Goal: Find specific page/section: Find specific page/section

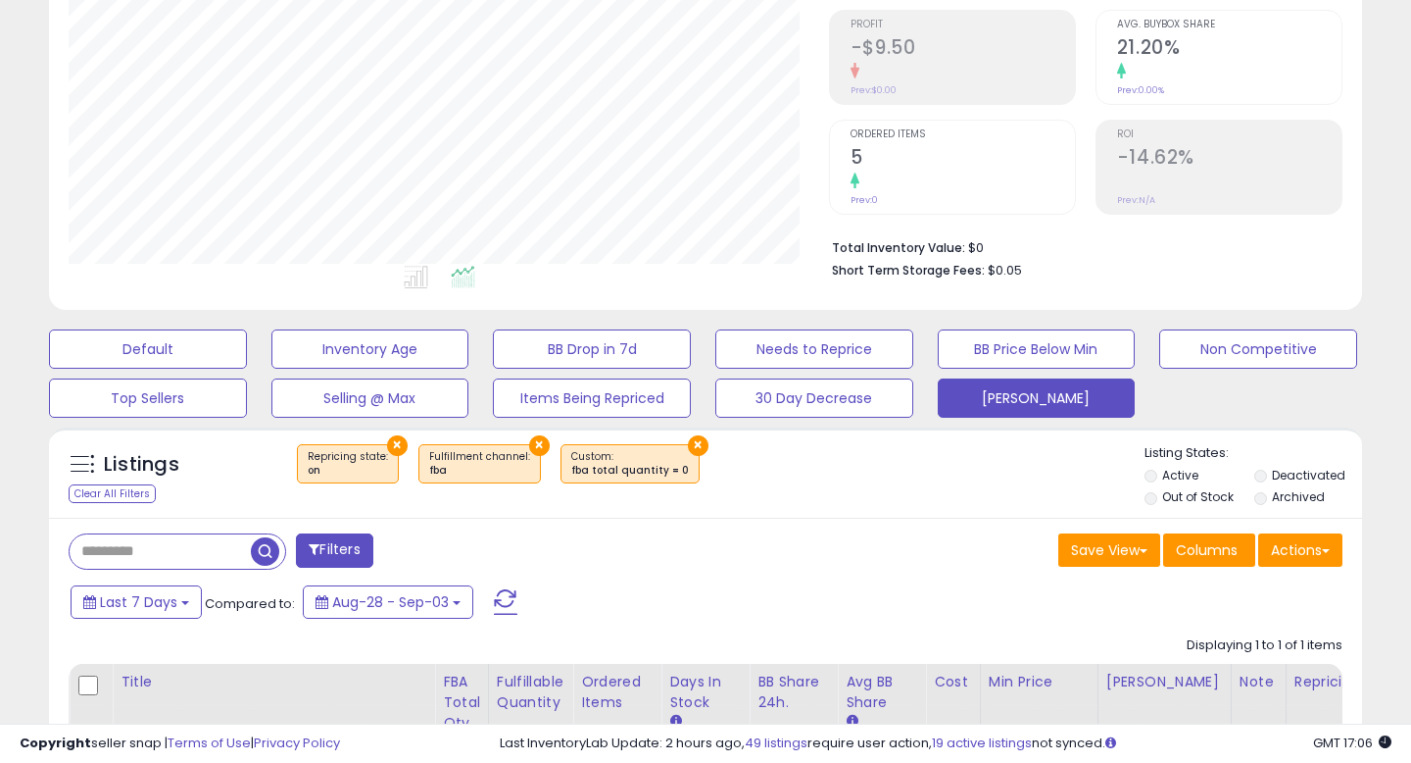
scroll to position [296, 0]
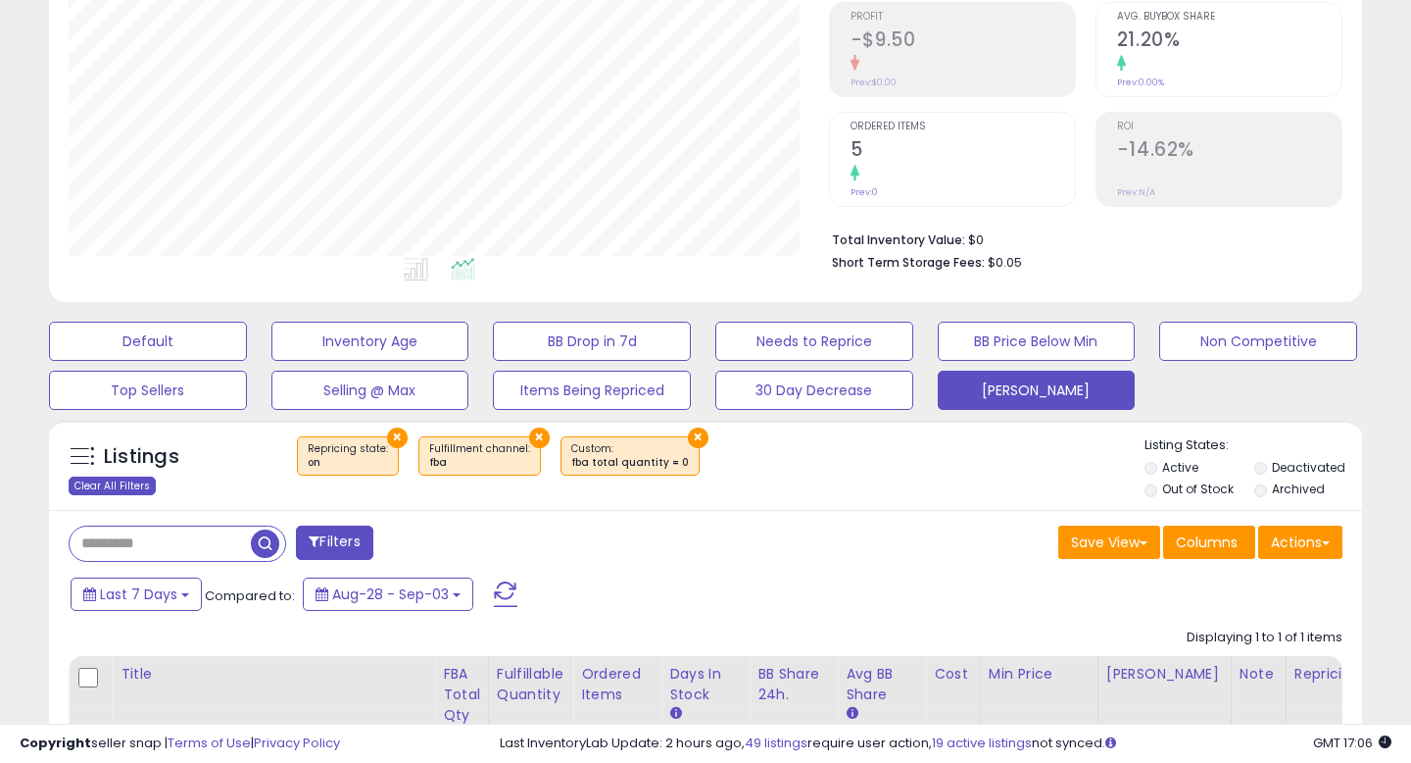
click at [142, 488] on div "Clear All Filters" at bounding box center [112, 485] width 87 height 19
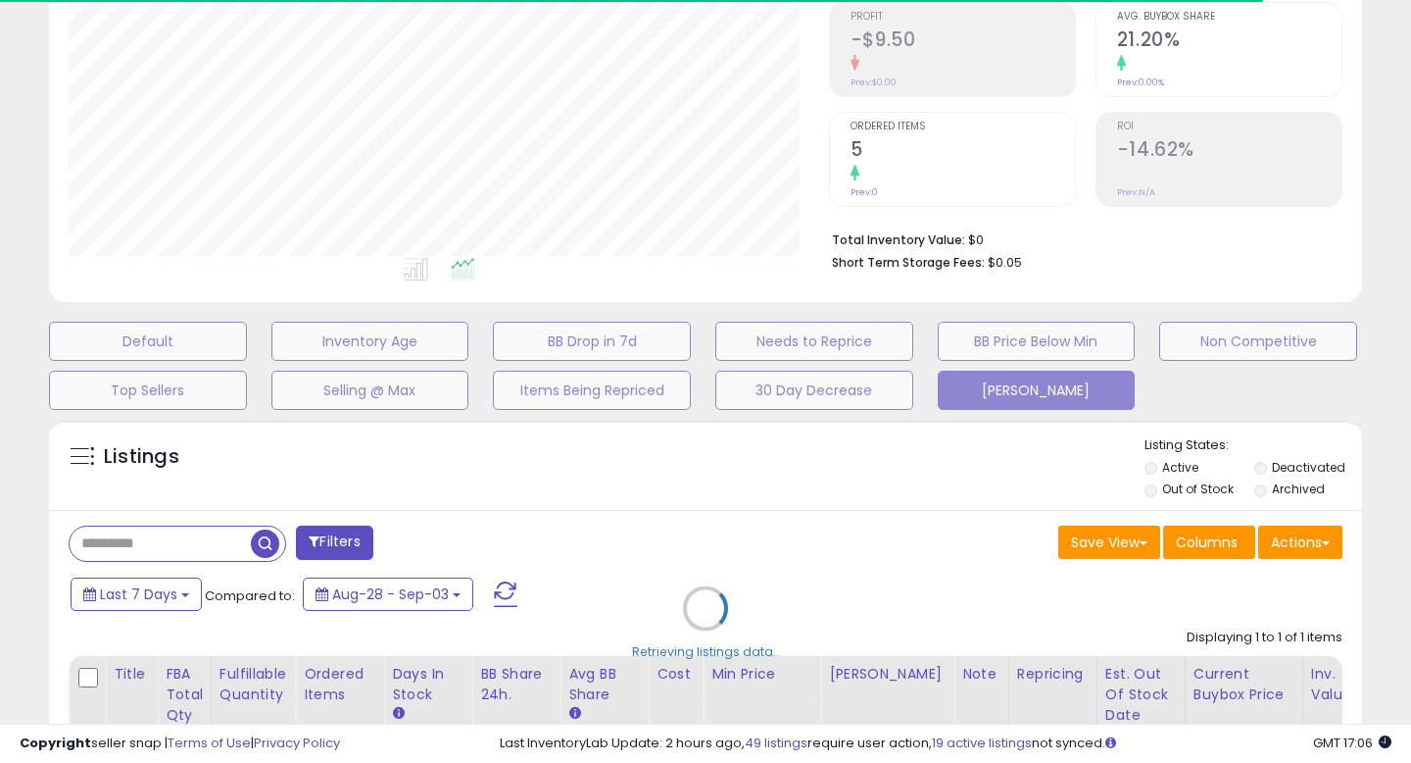
select select "*"
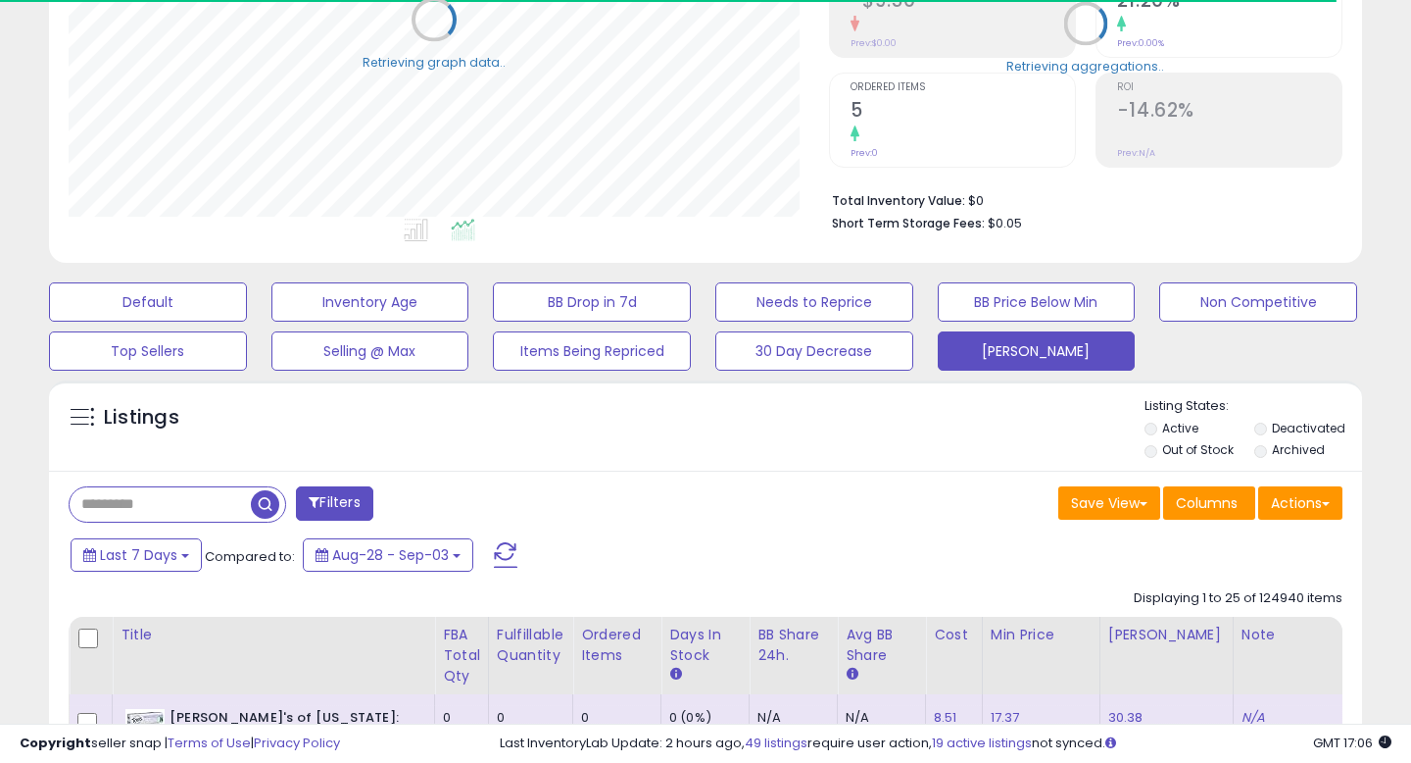
scroll to position [345, 0]
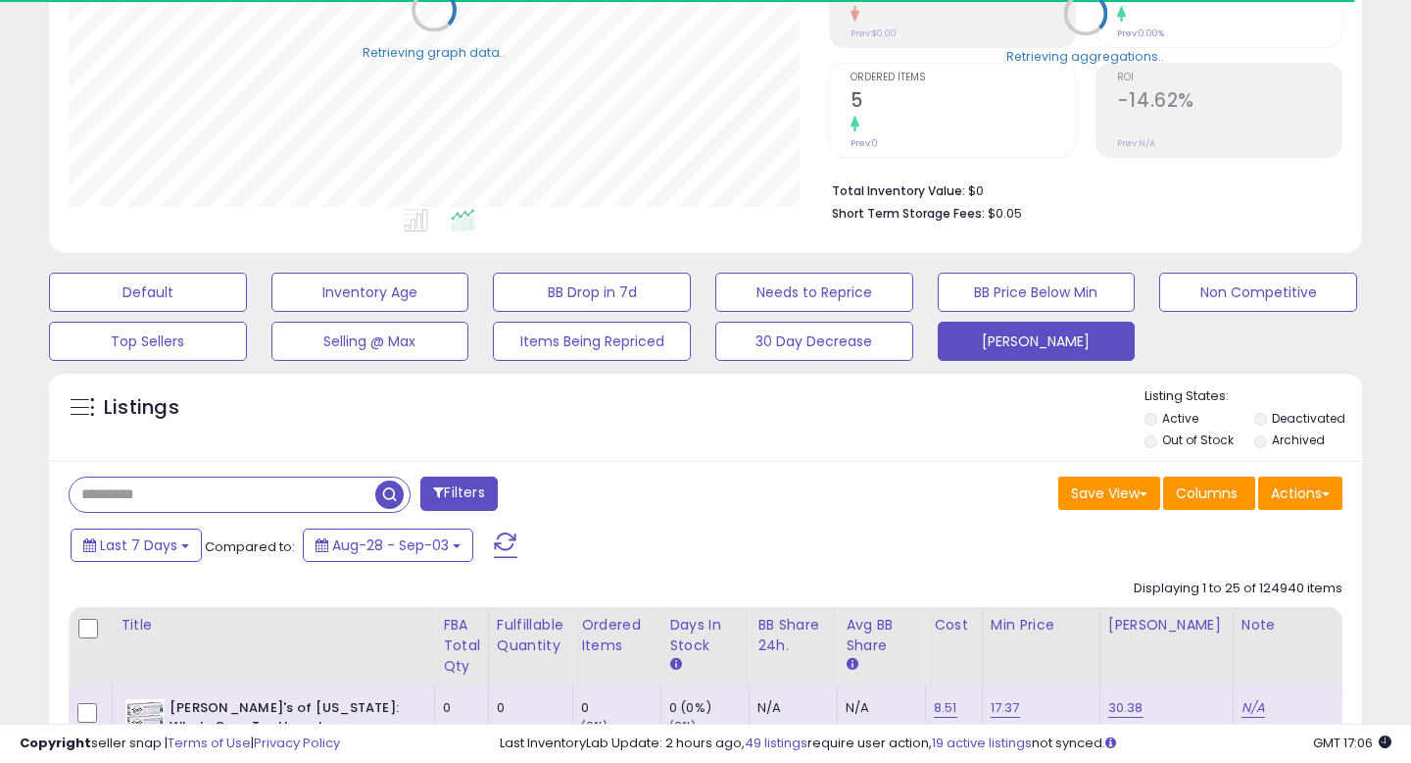
click at [157, 494] on input "text" at bounding box center [223, 494] width 306 height 34
click at [453, 485] on button "Filters" at bounding box center [458, 493] width 76 height 34
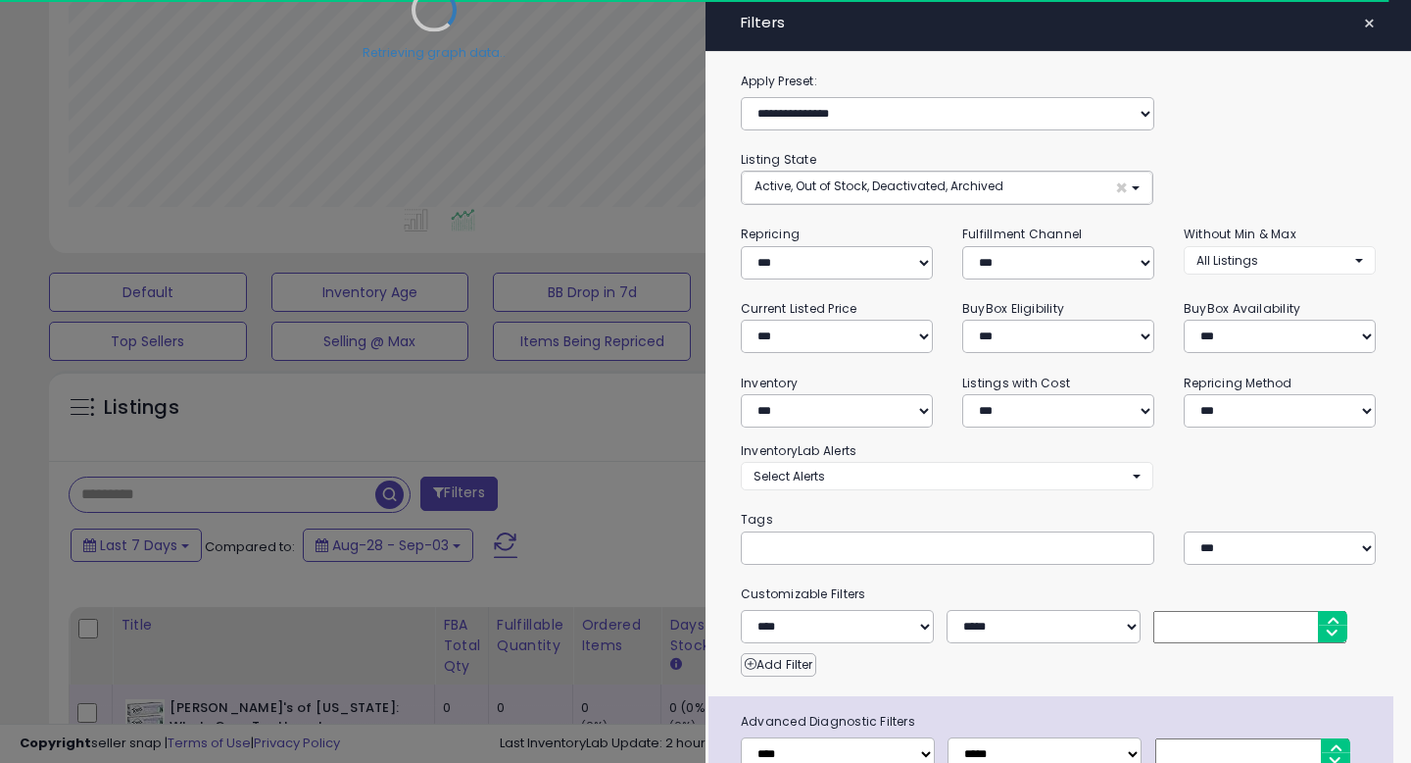
scroll to position [51, 0]
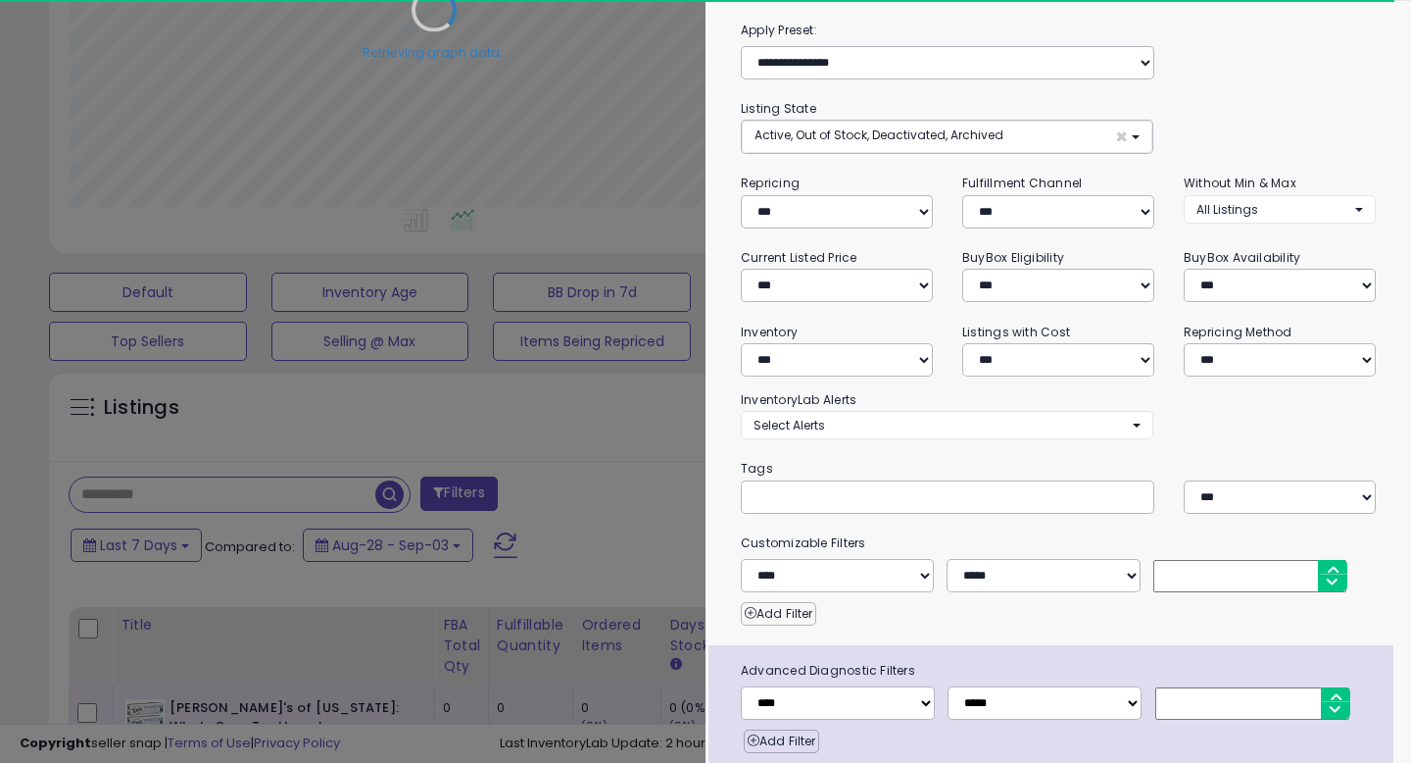
click at [1005, 504] on div at bounding box center [948, 496] width 414 height 33
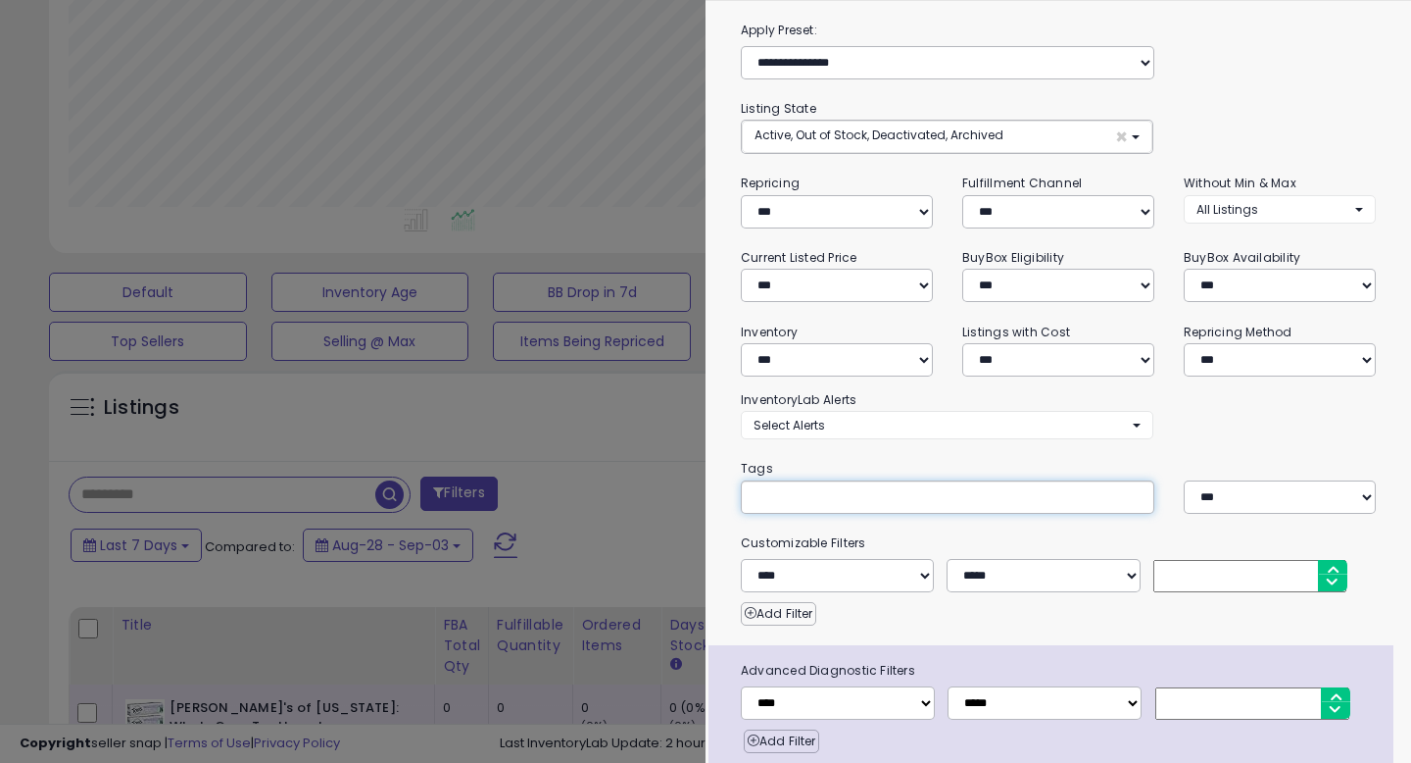
click at [1006, 496] on input "text" at bounding box center [901, 496] width 294 height 20
type input "********"
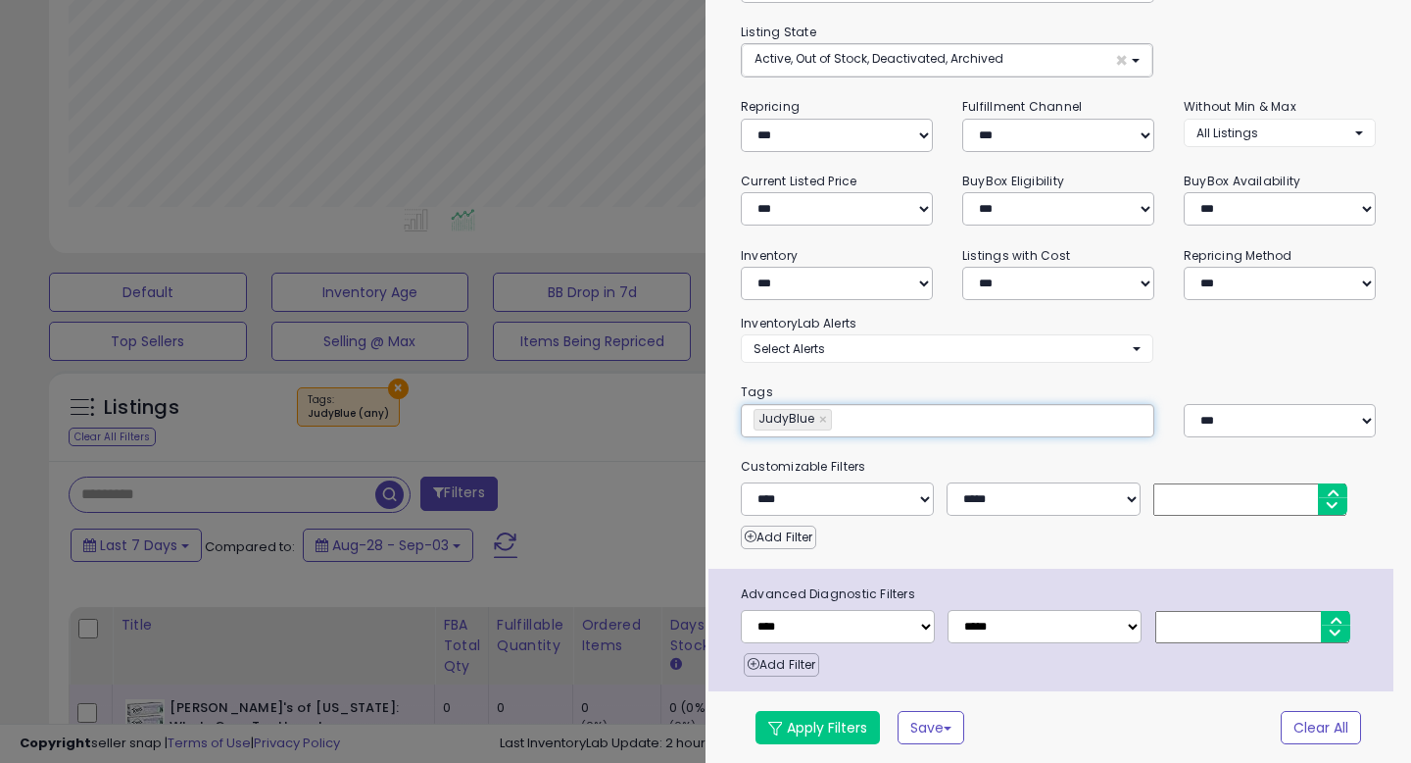
click at [857, 700] on div "**********" at bounding box center [1059, 352] width 706 height 819
click at [846, 735] on button "Apply Filters" at bounding box center [818, 727] width 124 height 33
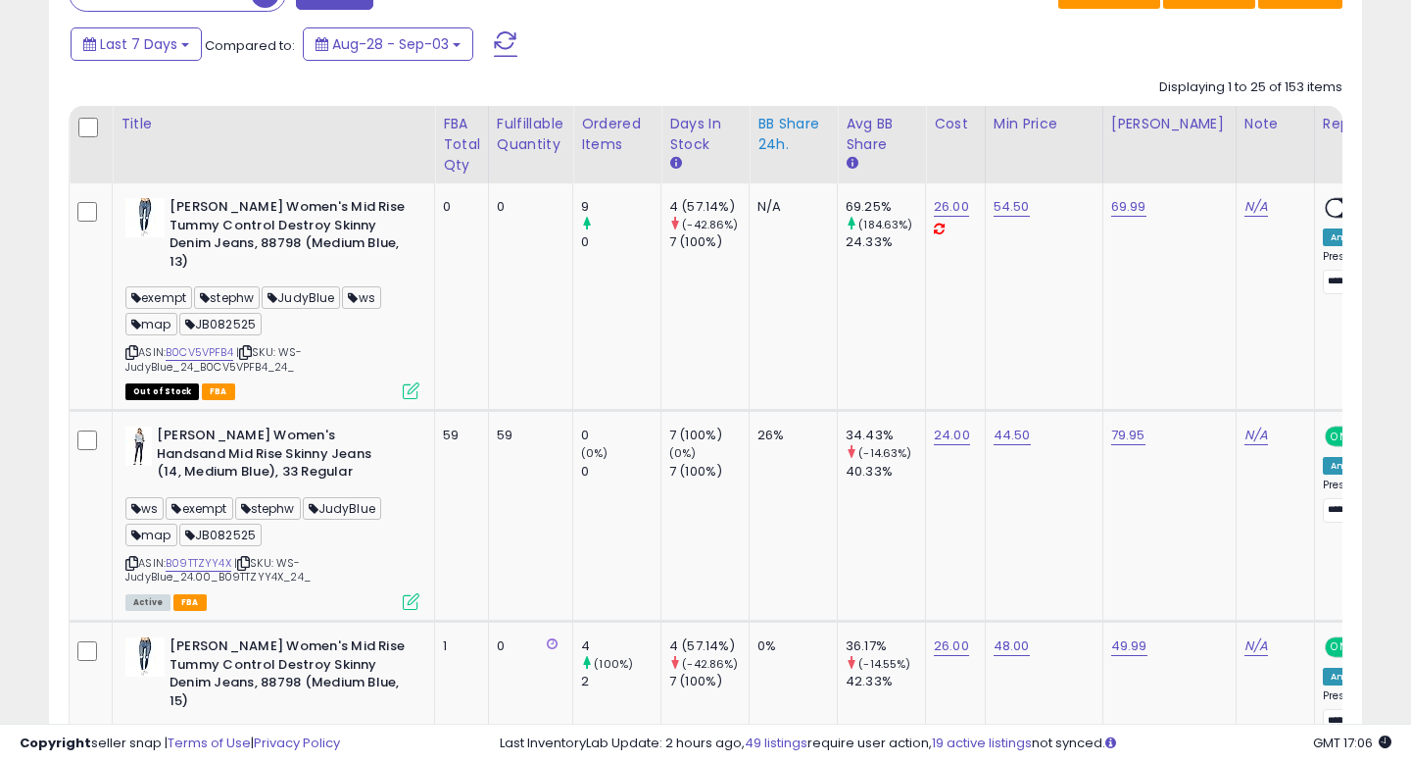
scroll to position [861, 0]
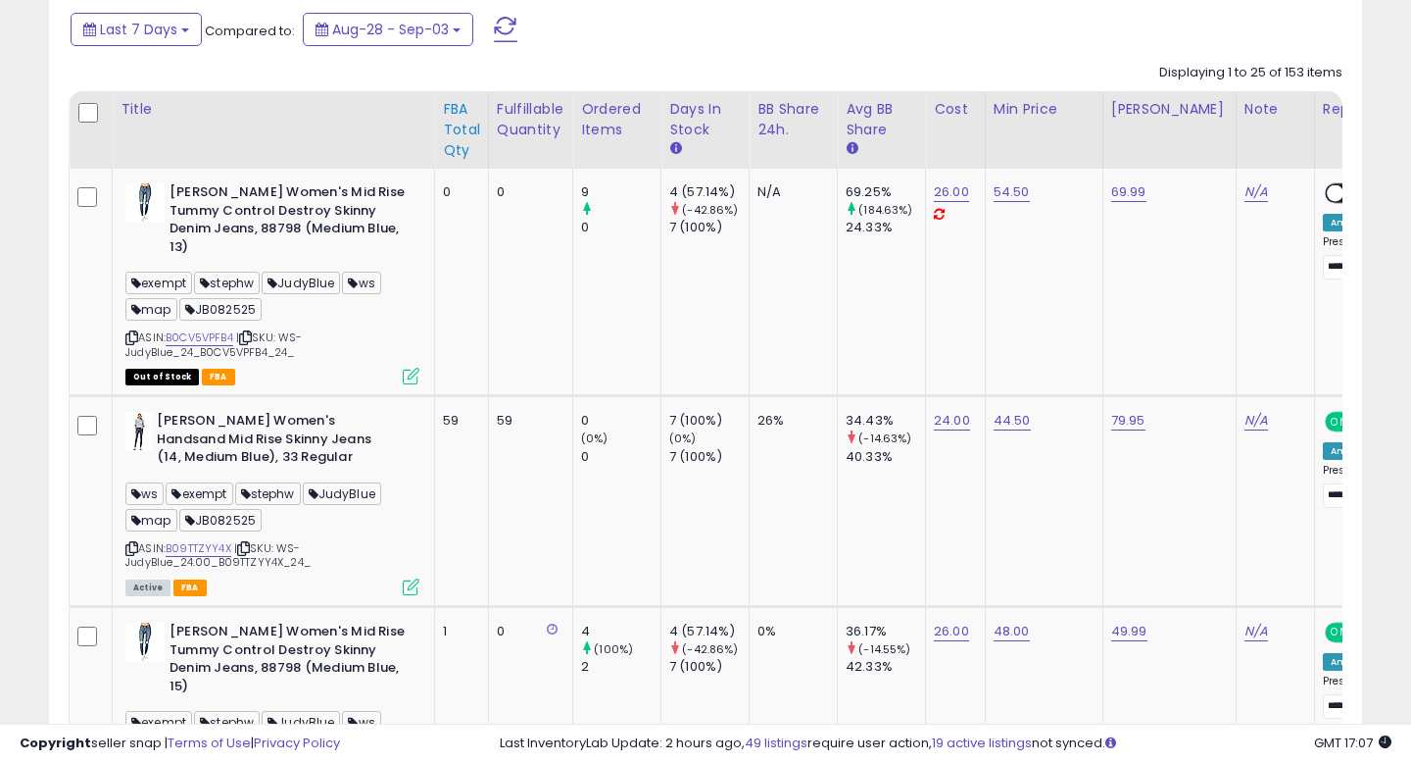
click at [467, 99] on div "FBA Total Qty" at bounding box center [461, 130] width 37 height 62
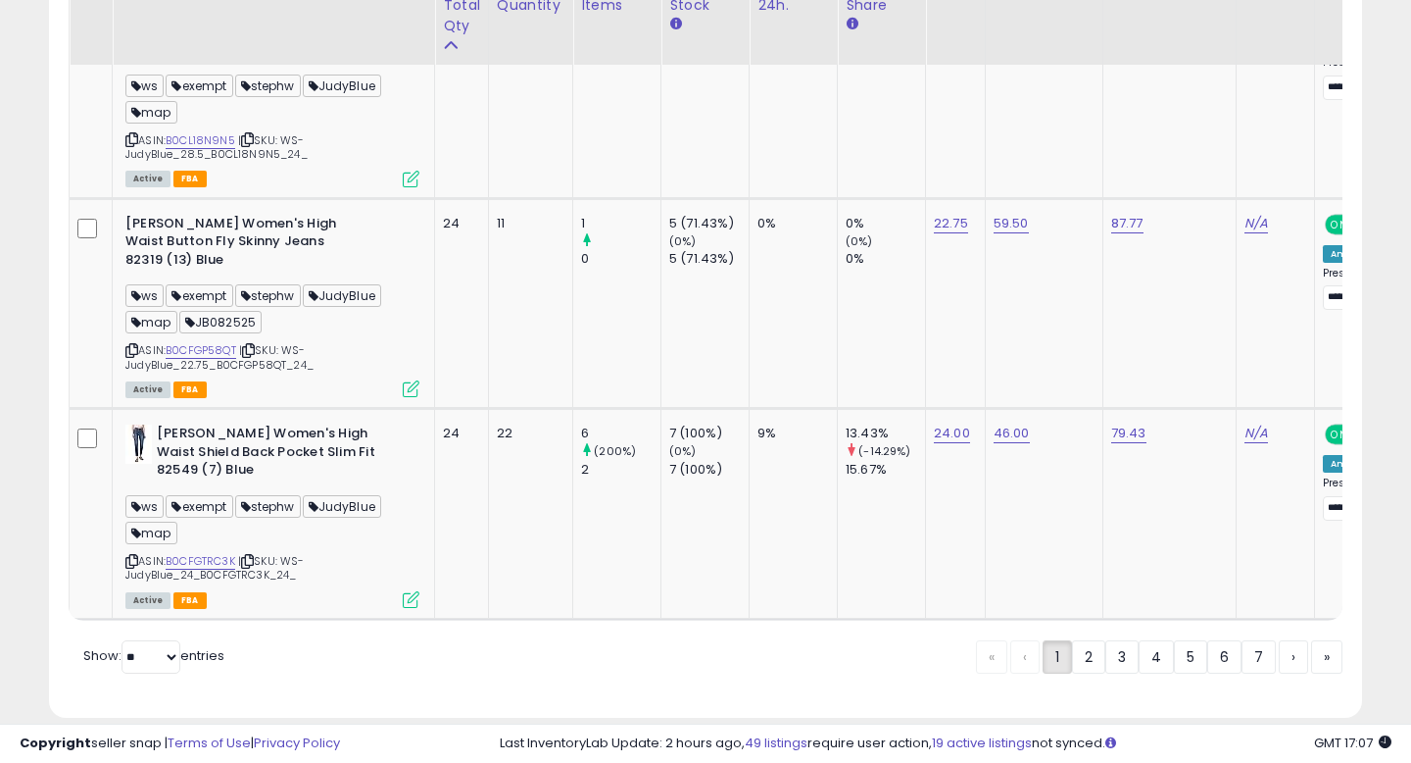
scroll to position [5609, 0]
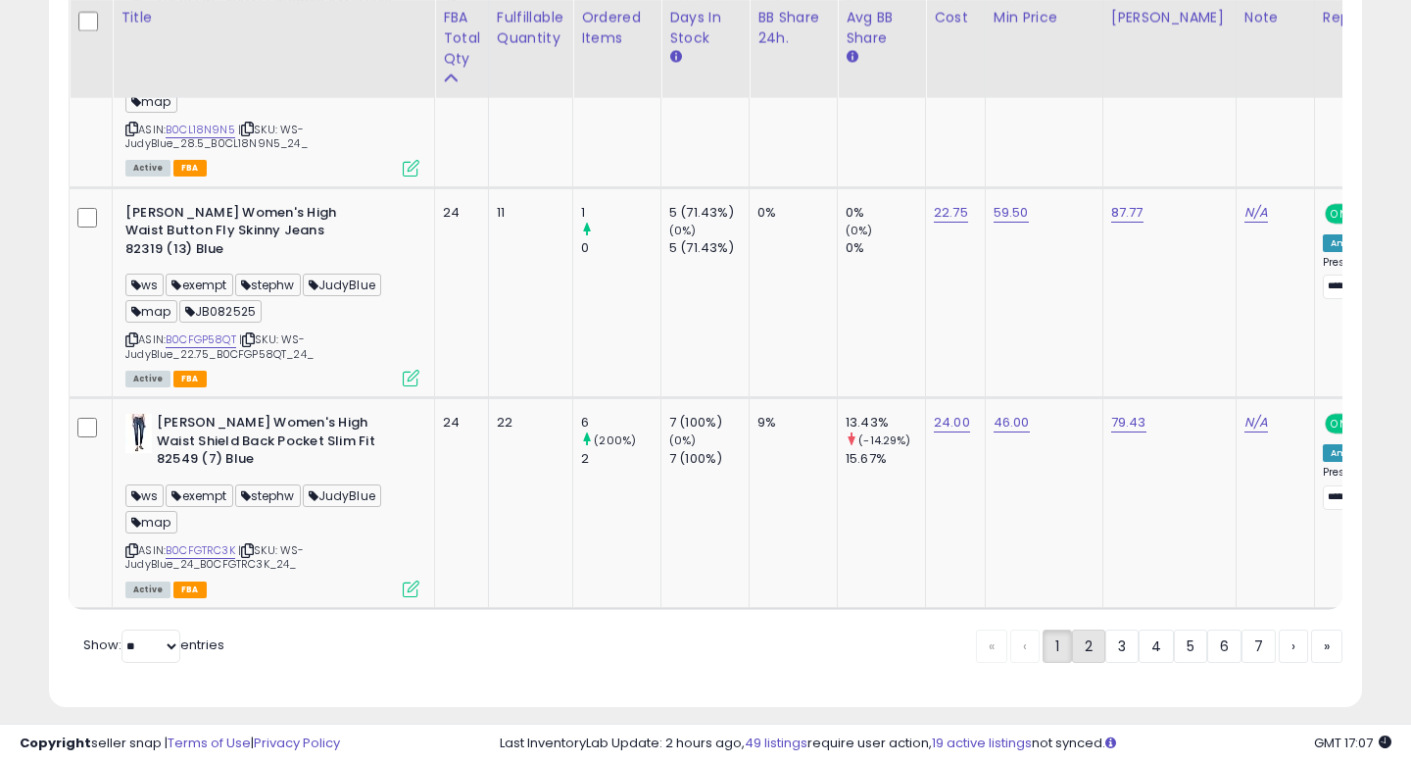
click at [1095, 630] on link "2" at bounding box center [1088, 645] width 33 height 33
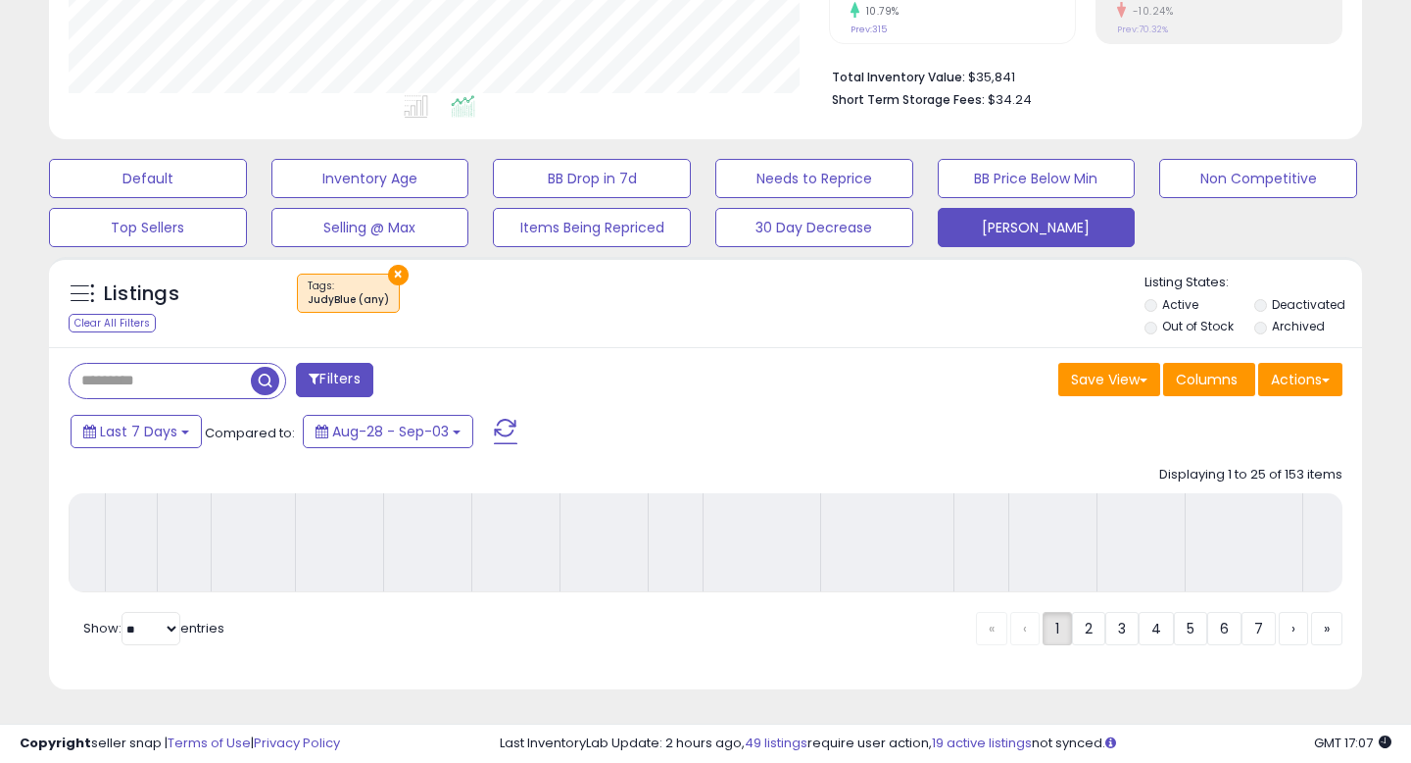
scroll to position [459, 0]
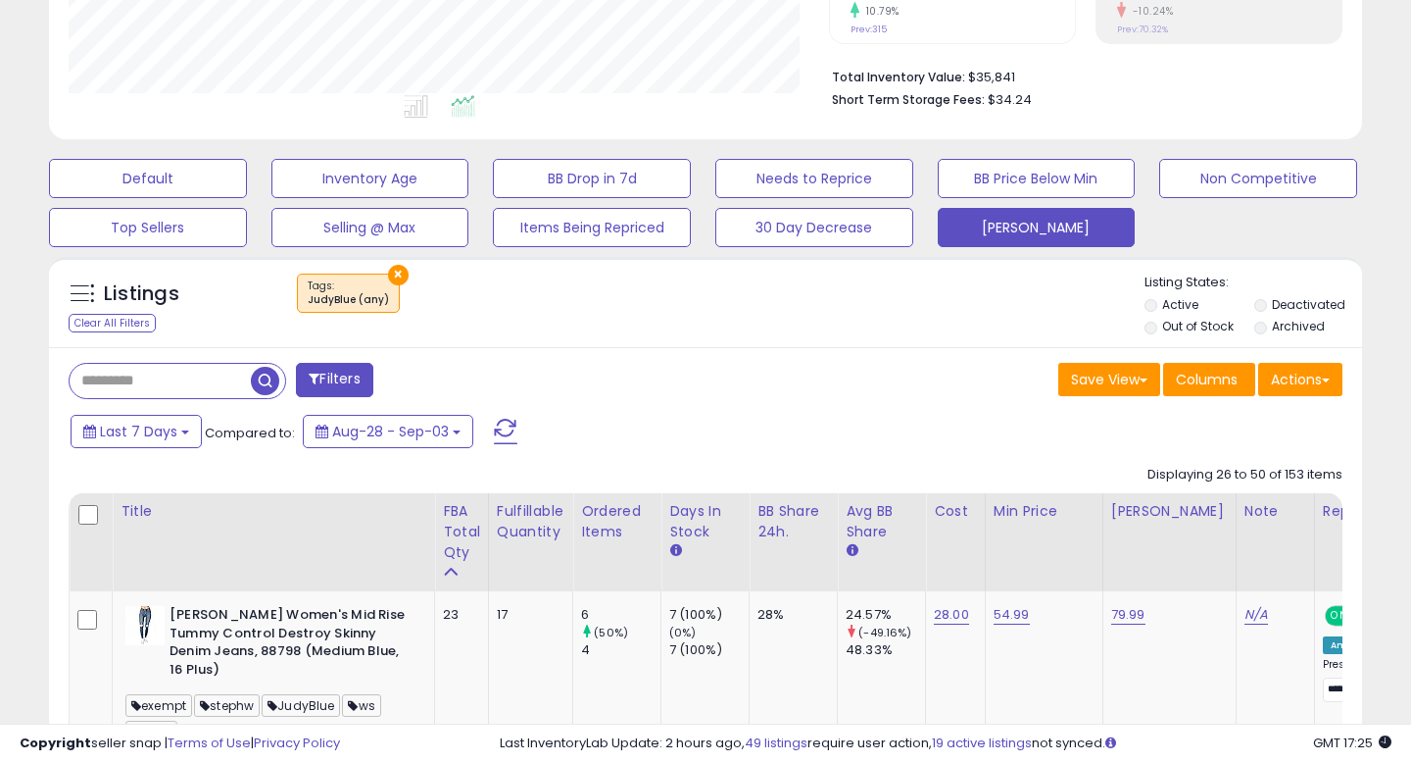
click at [138, 368] on input "text" at bounding box center [160, 381] width 181 height 34
type input "******"
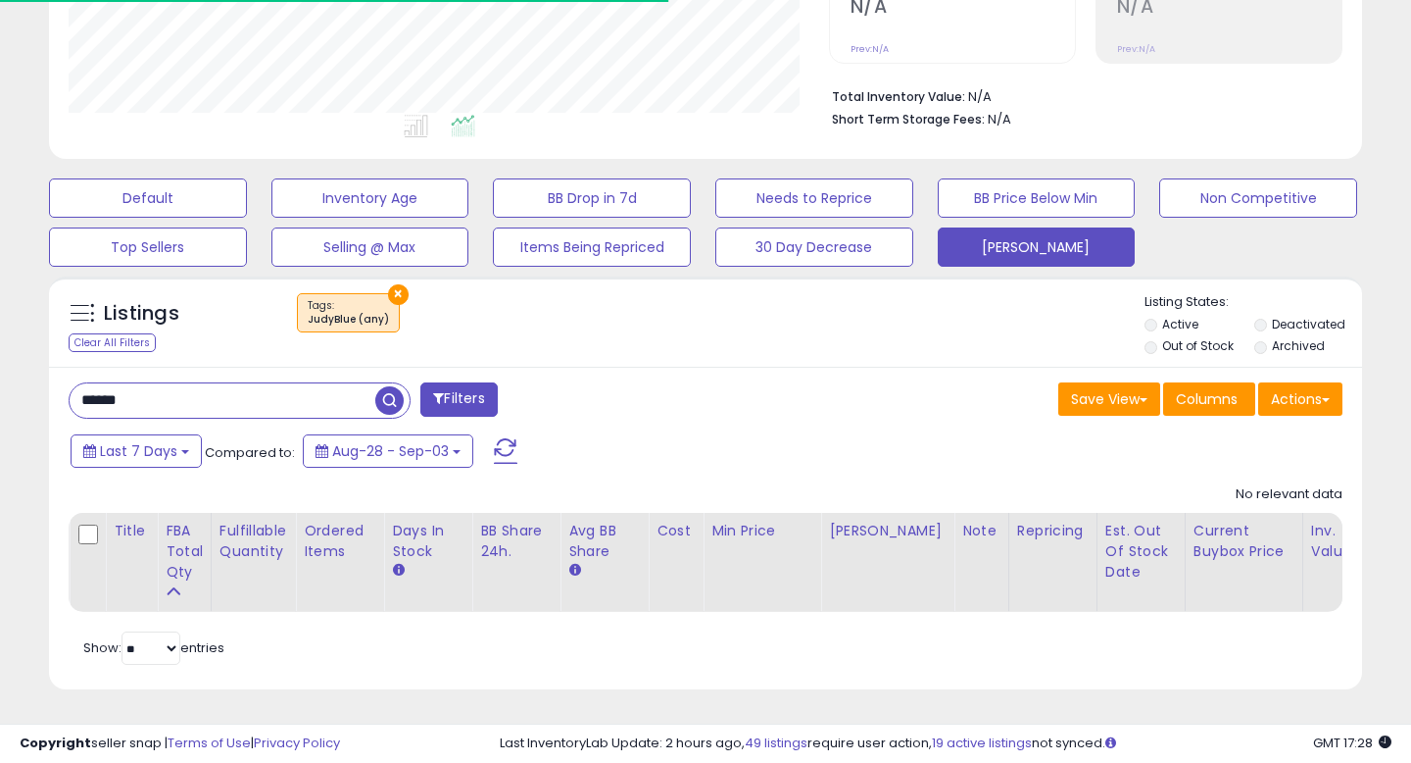
scroll to position [402, 760]
click at [393, 293] on button "×" at bounding box center [398, 294] width 21 height 21
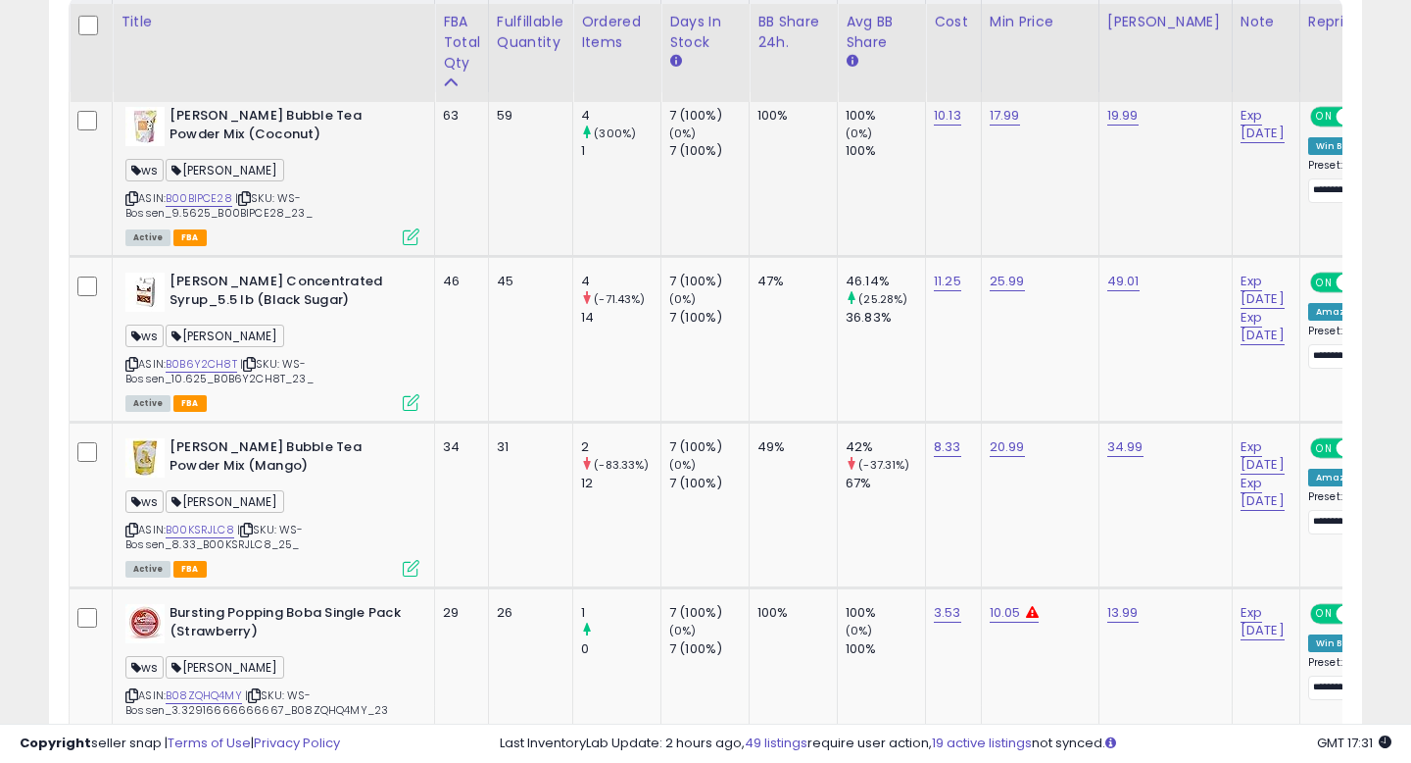
scroll to position [964, 0]
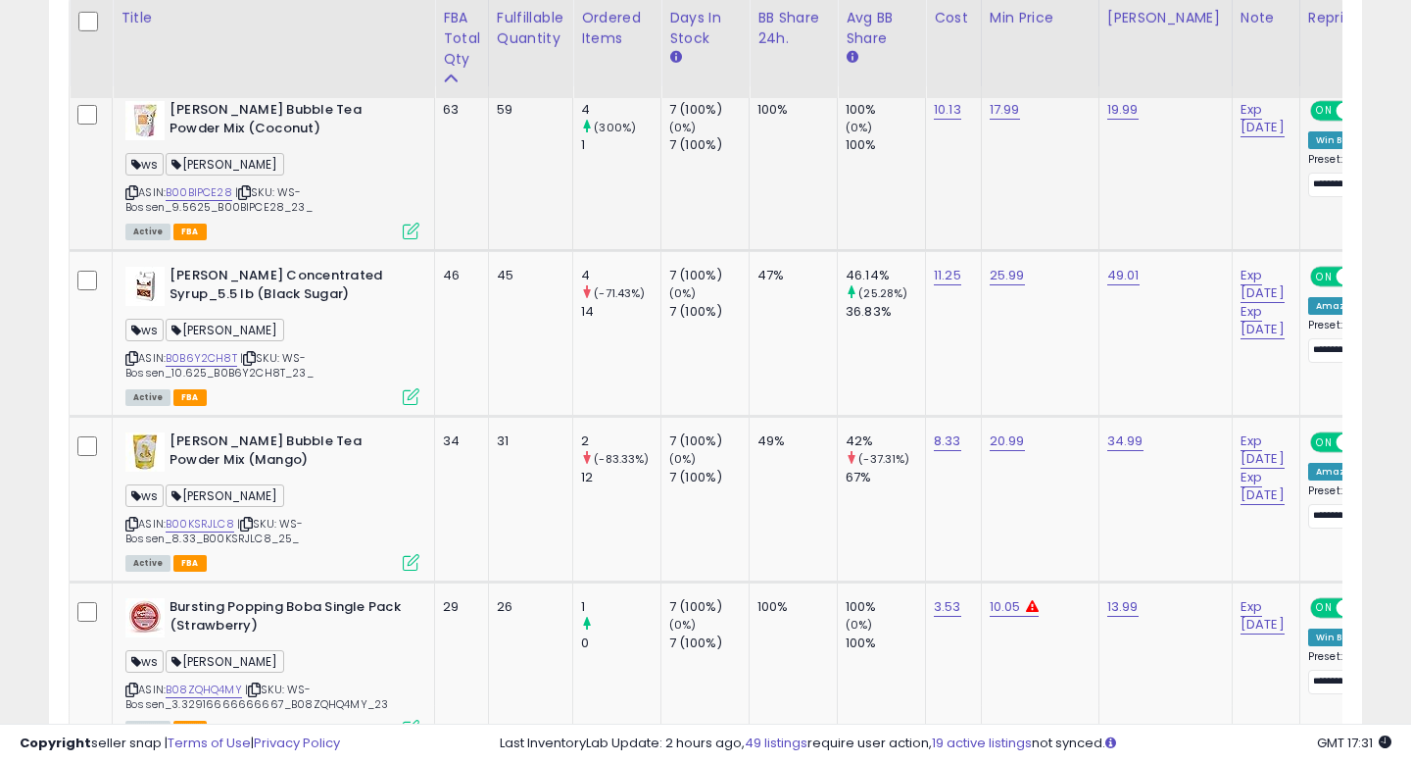
click at [130, 191] on icon at bounding box center [131, 192] width 13 height 11
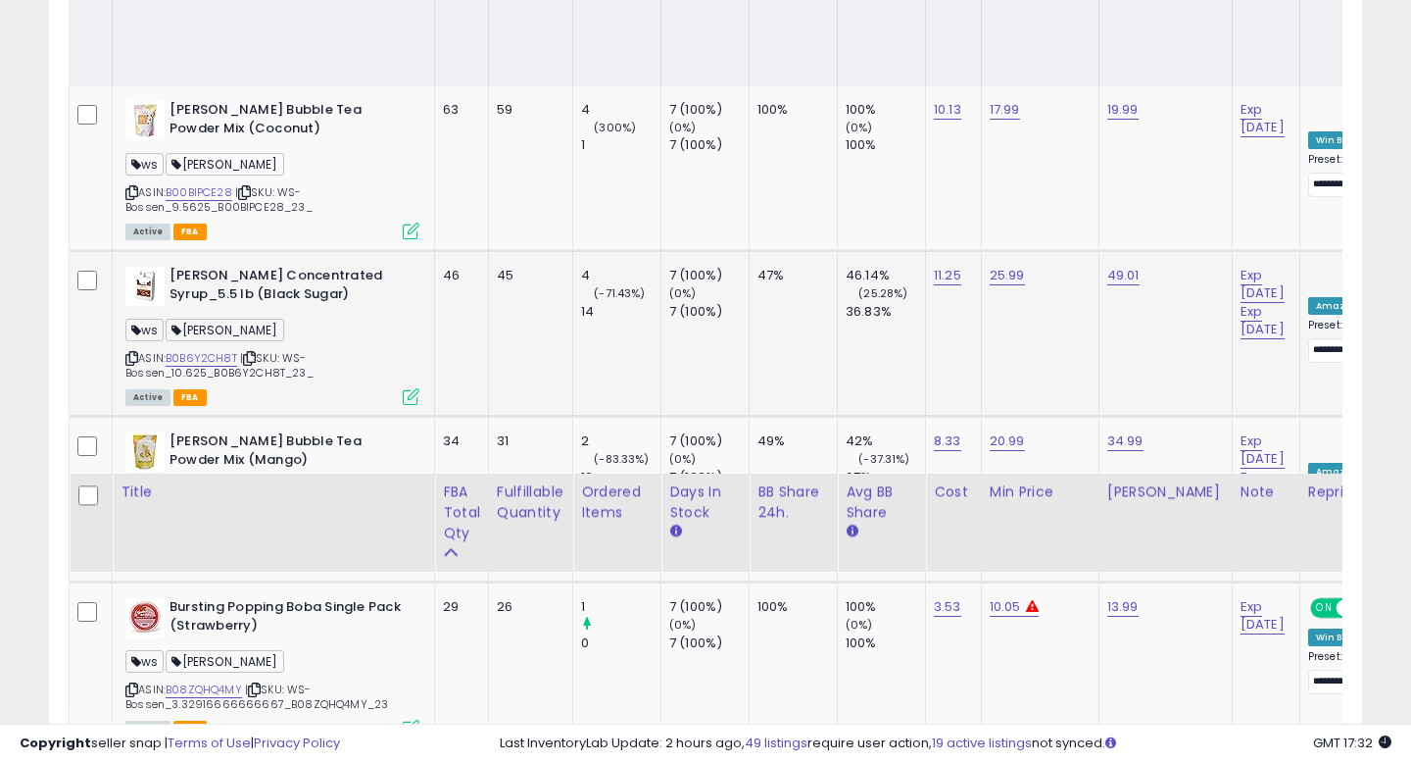
scroll to position [1438, 0]
